Goal: Communication & Community: Answer question/provide support

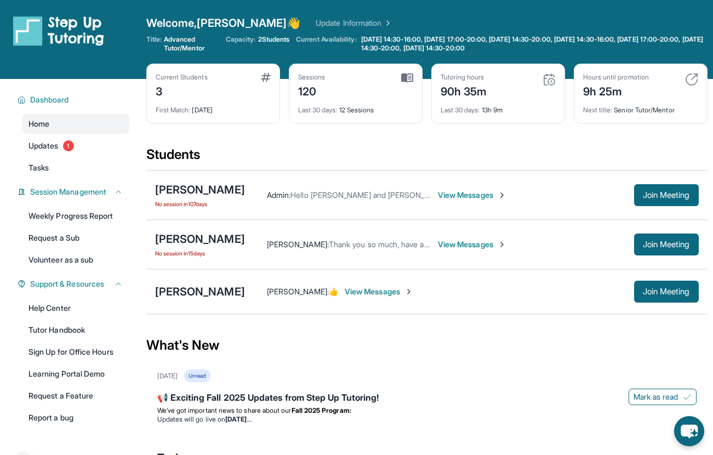
click at [475, 198] on span "View Messages" at bounding box center [472, 195] width 69 height 11
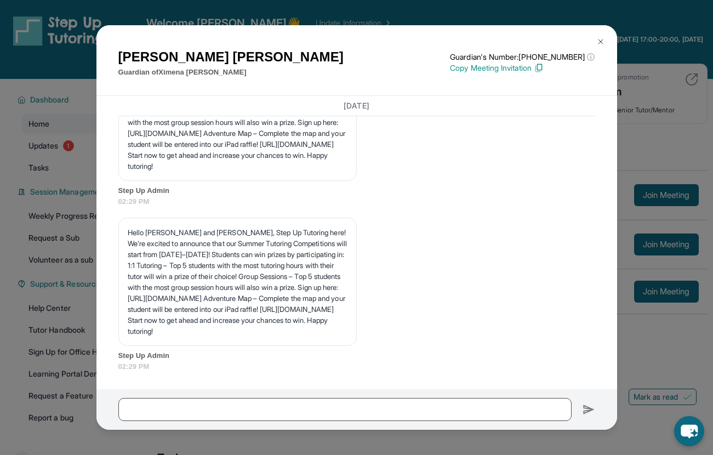
scroll to position [17962, 0]
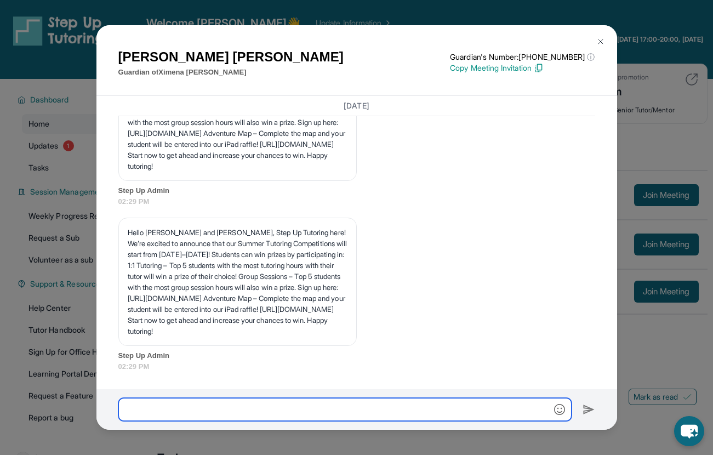
click at [248, 408] on input "text" at bounding box center [344, 409] width 453 height 23
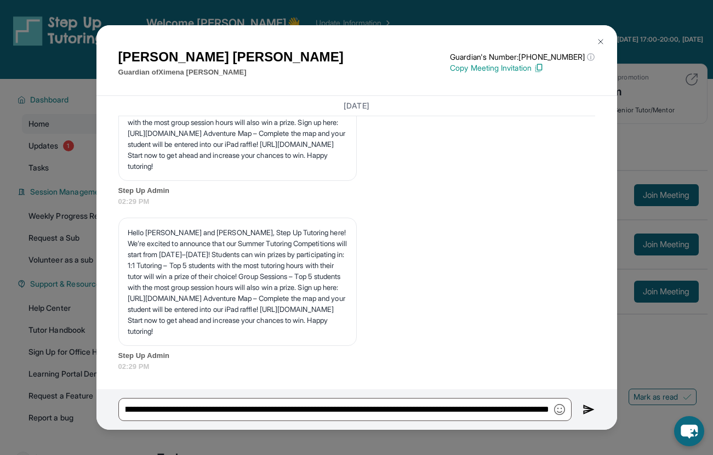
scroll to position [0, 0]
click at [561, 412] on img "button" at bounding box center [559, 409] width 11 height 11
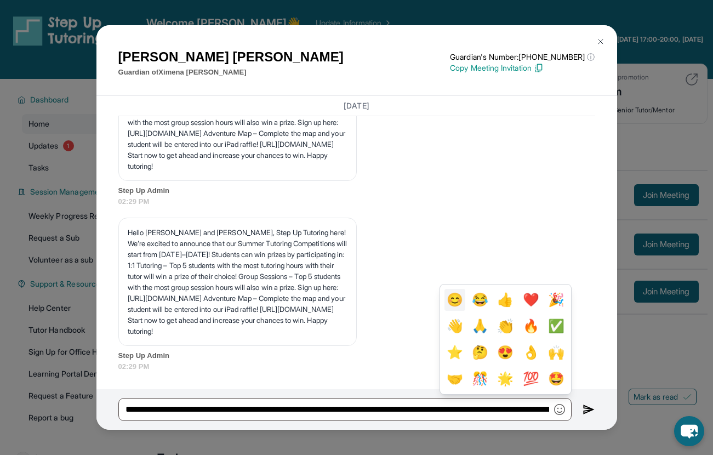
click at [465, 300] on button "😊" at bounding box center [454, 300] width 21 height 22
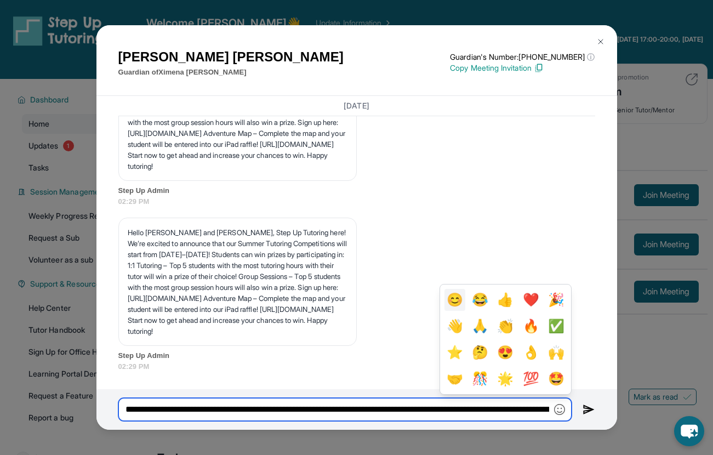
scroll to position [0, 181]
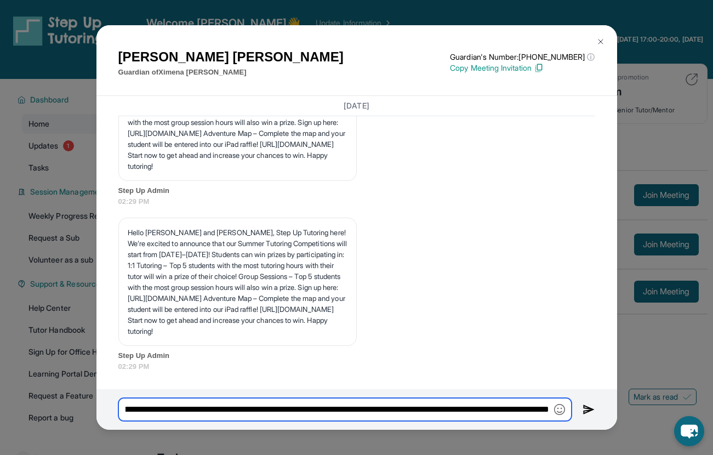
click at [546, 413] on input "**********" at bounding box center [344, 409] width 453 height 23
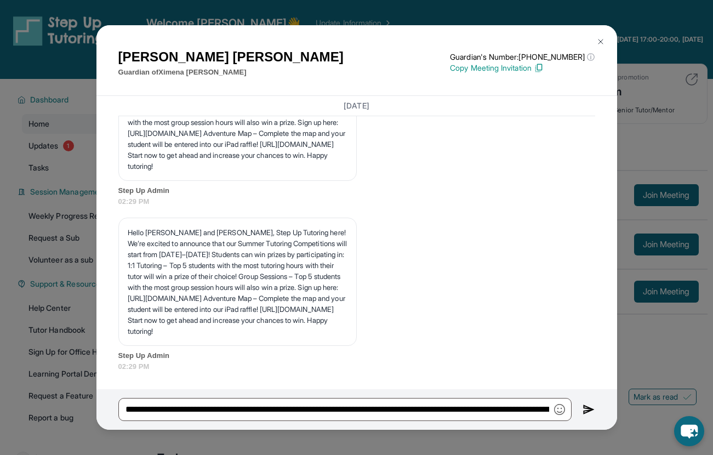
click at [559, 410] on img "button" at bounding box center [559, 409] width 11 height 11
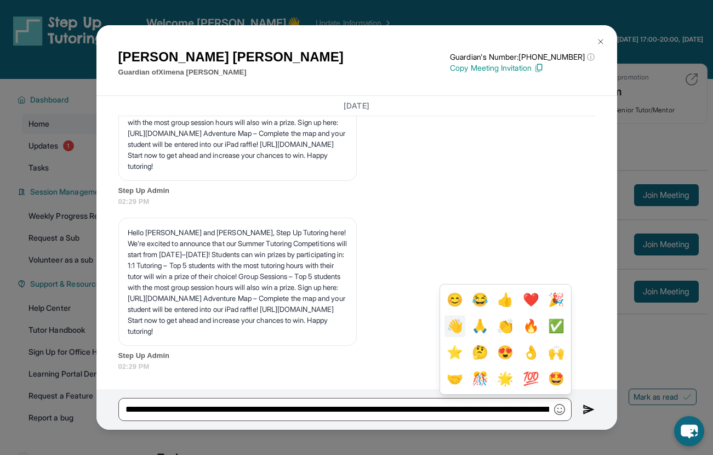
click at [465, 328] on button "👋" at bounding box center [454, 326] width 21 height 22
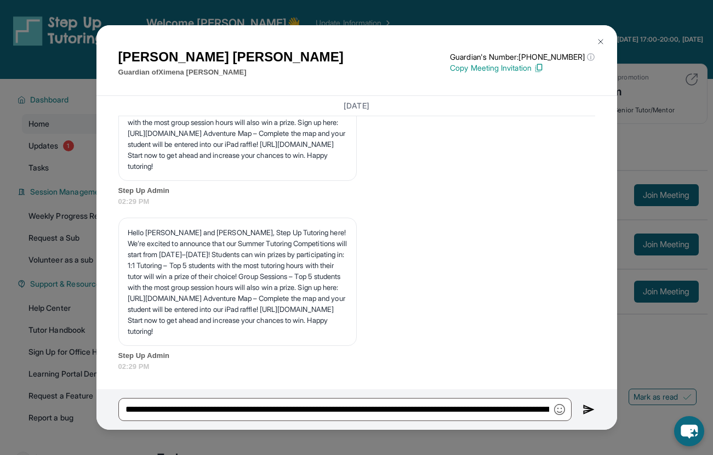
click at [557, 411] on img "button" at bounding box center [559, 409] width 11 height 11
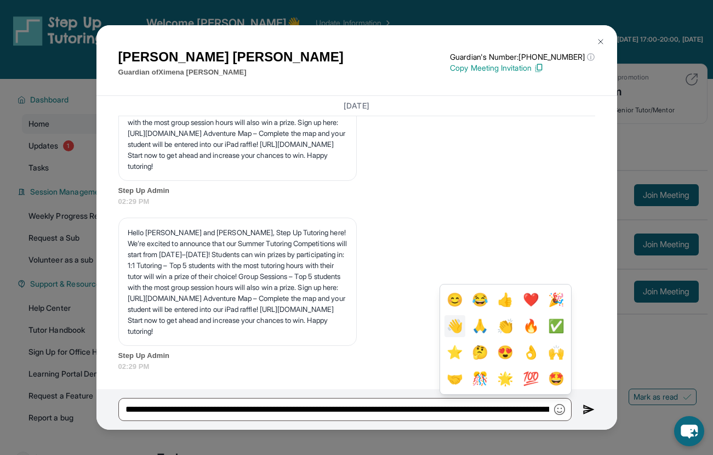
click at [465, 327] on button "👋" at bounding box center [454, 326] width 21 height 22
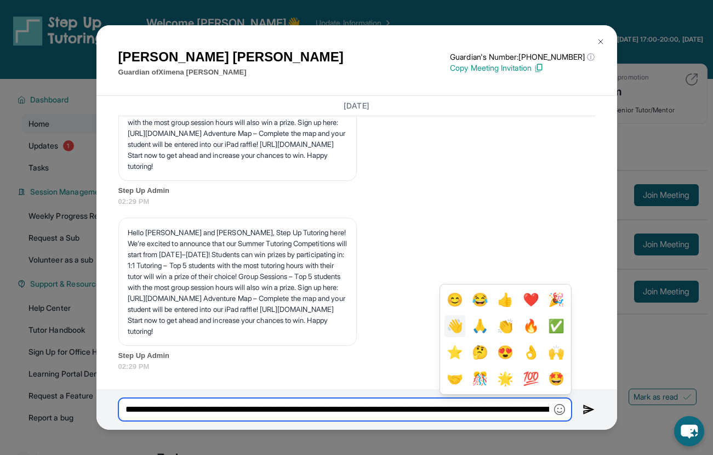
scroll to position [0, 204]
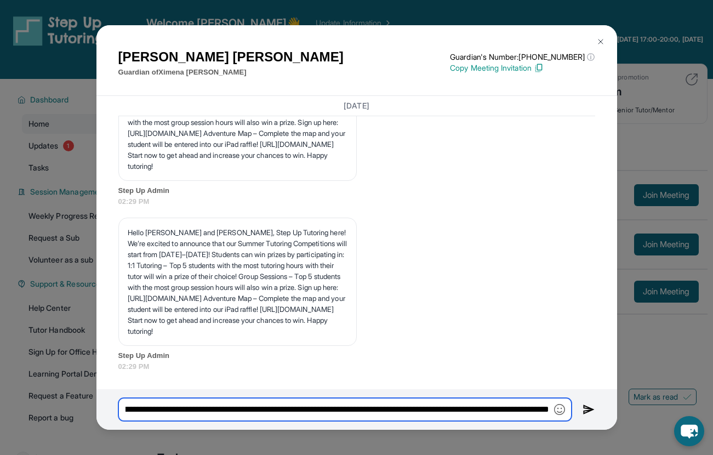
click at [548, 409] on input "**********" at bounding box center [344, 409] width 453 height 23
type input "**********"
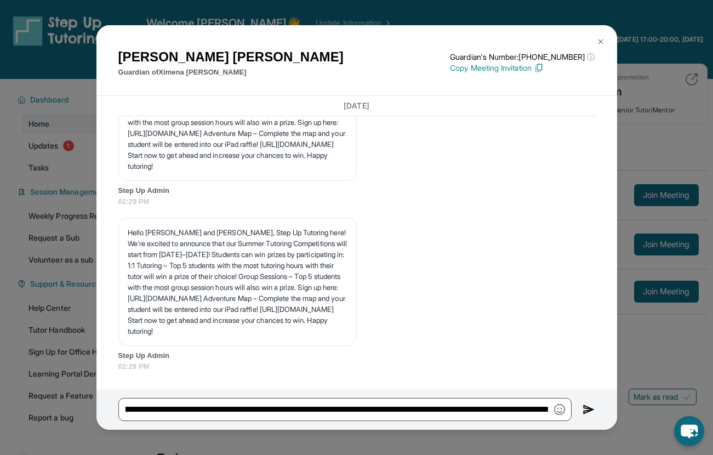
click at [588, 410] on img at bounding box center [589, 409] width 13 height 13
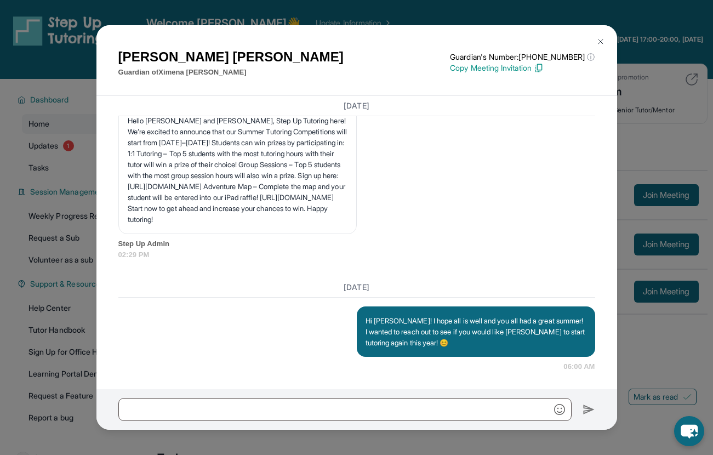
scroll to position [18073, 0]
click at [596, 37] on img at bounding box center [600, 41] width 9 height 9
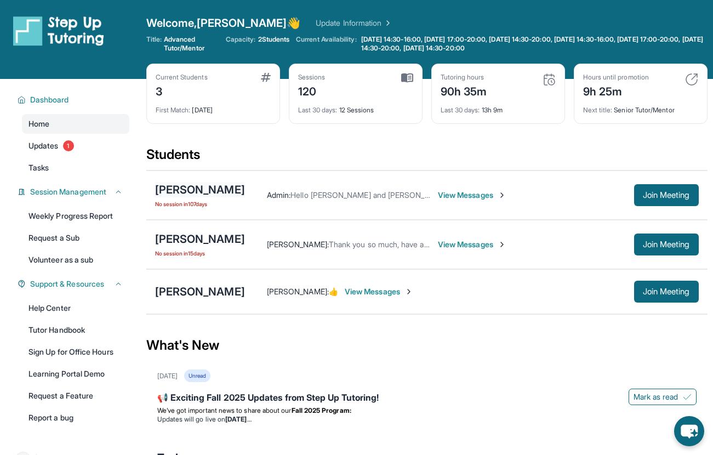
click at [216, 184] on div "[PERSON_NAME]" at bounding box center [200, 189] width 90 height 15
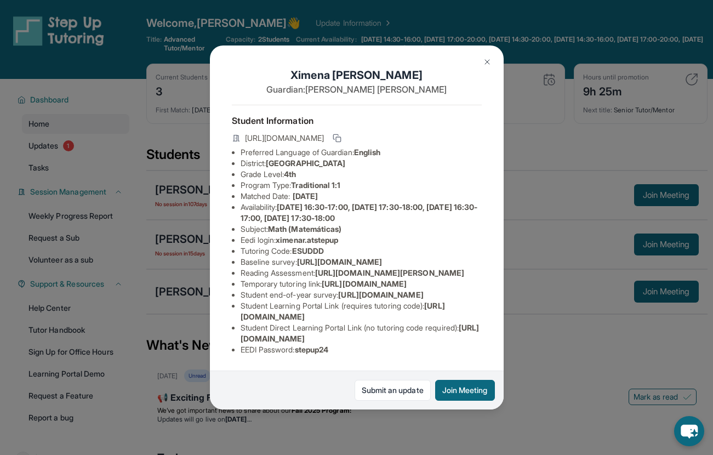
scroll to position [86, 0]
click at [491, 64] on img at bounding box center [487, 62] width 9 height 9
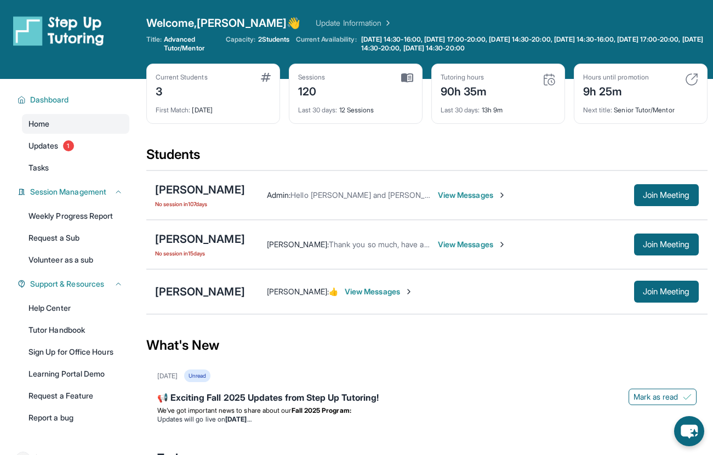
scroll to position [2, 0]
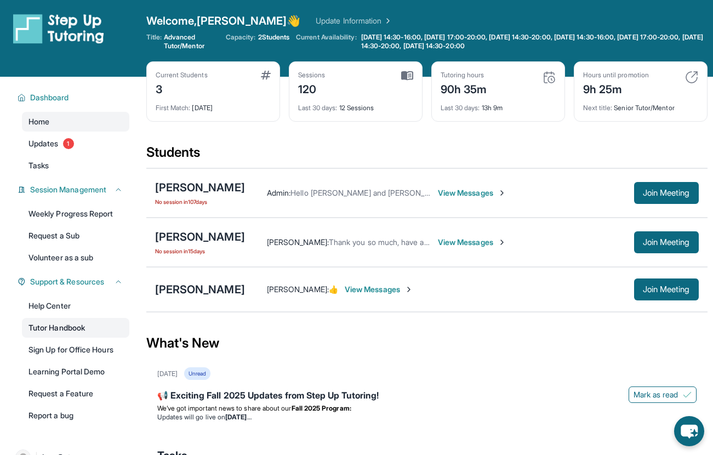
click at [69, 332] on link "Tutor Handbook" at bounding box center [75, 328] width 107 height 20
click at [218, 184] on div "[PERSON_NAME]" at bounding box center [200, 187] width 90 height 15
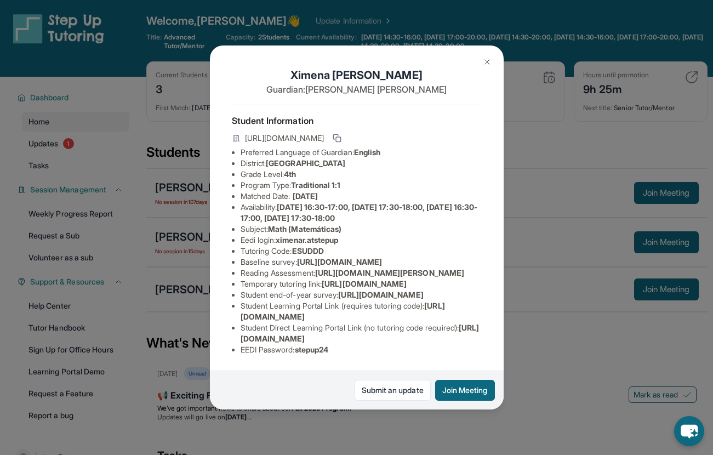
click at [421, 210] on span "[DATE] 16:30-17:00, [DATE] 17:30-18:00, [DATE] 16:30-17:00, [DATE] 17:30-18:00" at bounding box center [359, 212] width 237 height 20
click at [487, 56] on button at bounding box center [487, 62] width 22 height 22
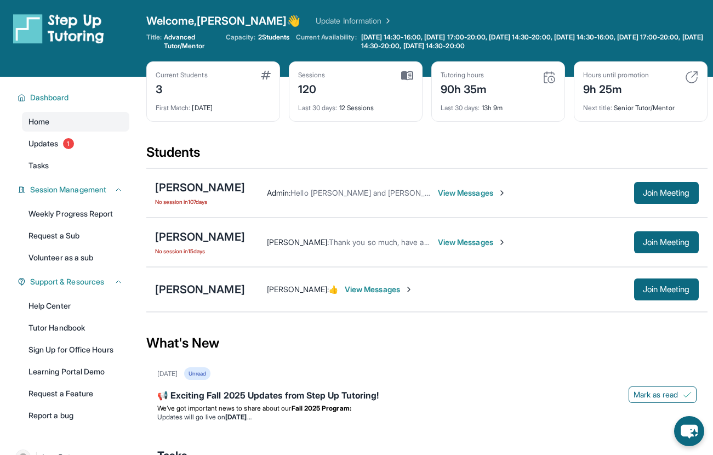
click at [316, 20] on link "Update Information" at bounding box center [354, 20] width 77 height 11
